Goal: Check status: Check status

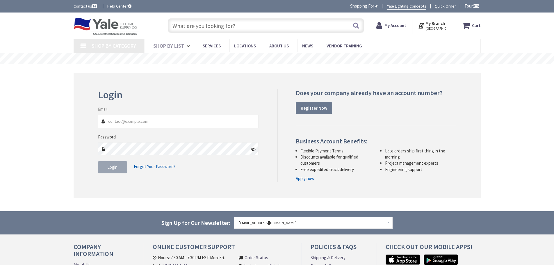
type input "[EMAIL_ADDRESS][DOMAIN_NAME]"
click at [108, 177] on fieldset "Email [EMAIL_ADDRESS][DOMAIN_NAME] Password Login Forgot Your Password?" at bounding box center [178, 142] width 161 height 73
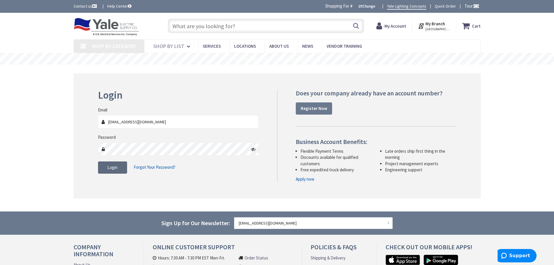
click at [110, 168] on span "Login" at bounding box center [112, 167] width 10 height 6
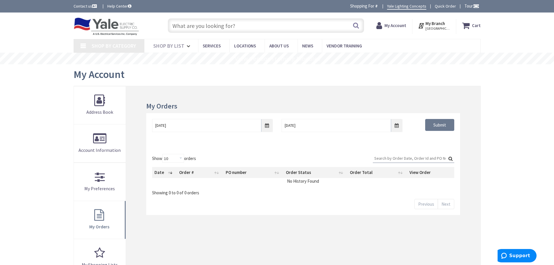
click at [409, 160] on input "Search:" at bounding box center [413, 158] width 81 height 9
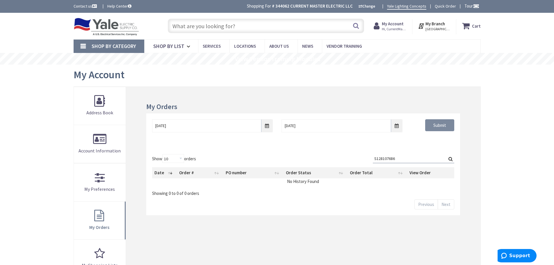
type input "S128107686"
click at [432, 123] on input "Submit" at bounding box center [439, 125] width 29 height 12
click at [230, 123] on input "9/26/2025" at bounding box center [212, 125] width 121 height 13
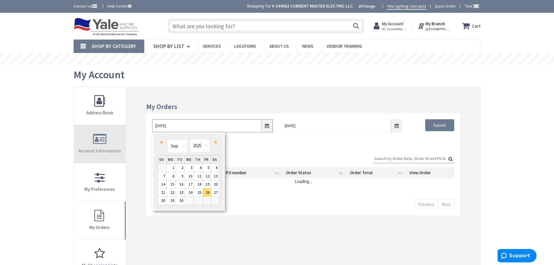
drag, startPoint x: 229, startPoint y: 124, endPoint x: 124, endPoint y: 129, distance: 105.9
click at [124, 130] on div "My Orders 9/26/2025 10/3/2025 Submit Show 10 25 50 100 orders Search: Date Orde…" at bounding box center [277, 219] width 407 height 267
type input "5/1/25"
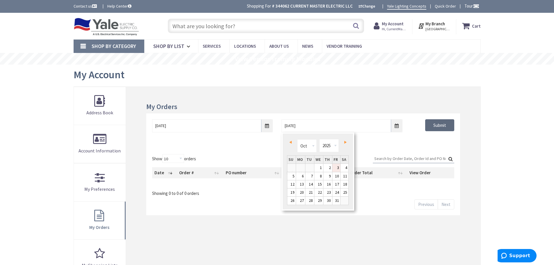
click at [440, 126] on input "Submit" at bounding box center [439, 125] width 29 height 12
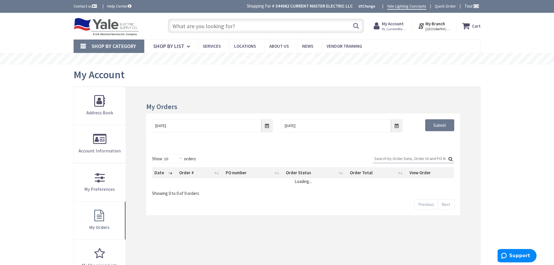
click at [382, 160] on input "Search:" at bounding box center [413, 158] width 81 height 9
click at [450, 157] on label "Search: S128107686" at bounding box center [413, 158] width 81 height 9
click at [450, 157] on input "S128107686" at bounding box center [413, 158] width 81 height 9
drag, startPoint x: 410, startPoint y: 161, endPoint x: 345, endPoint y: 160, distance: 64.2
click at [345, 160] on div "Show 10 25 50 100 orders Search: S128107686 Date Order # PO number Order Status…" at bounding box center [303, 175] width 302 height 42
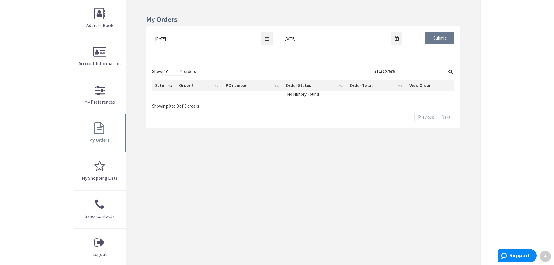
scroll to position [29, 0]
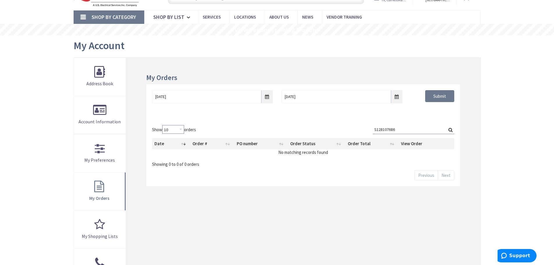
click at [176, 127] on select "10 25 50 100" at bounding box center [173, 129] width 22 height 9
click at [396, 144] on th "Order Total" at bounding box center [371, 143] width 53 height 11
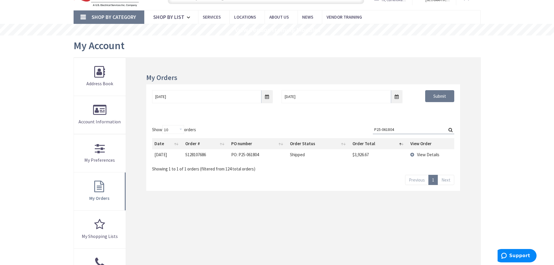
type input "P25-061804"
click at [432, 154] on span "View Details" at bounding box center [428, 155] width 22 height 6
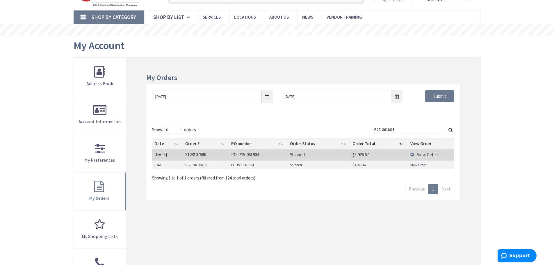
click at [414, 165] on link "View Order" at bounding box center [418, 164] width 16 height 5
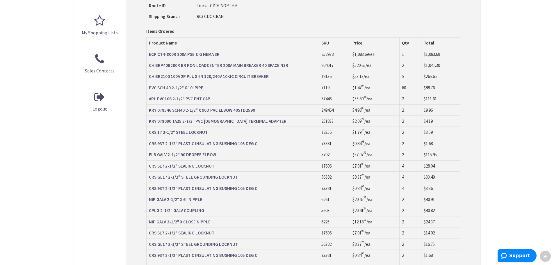
scroll to position [58, 0]
